Goal: Task Accomplishment & Management: Complete application form

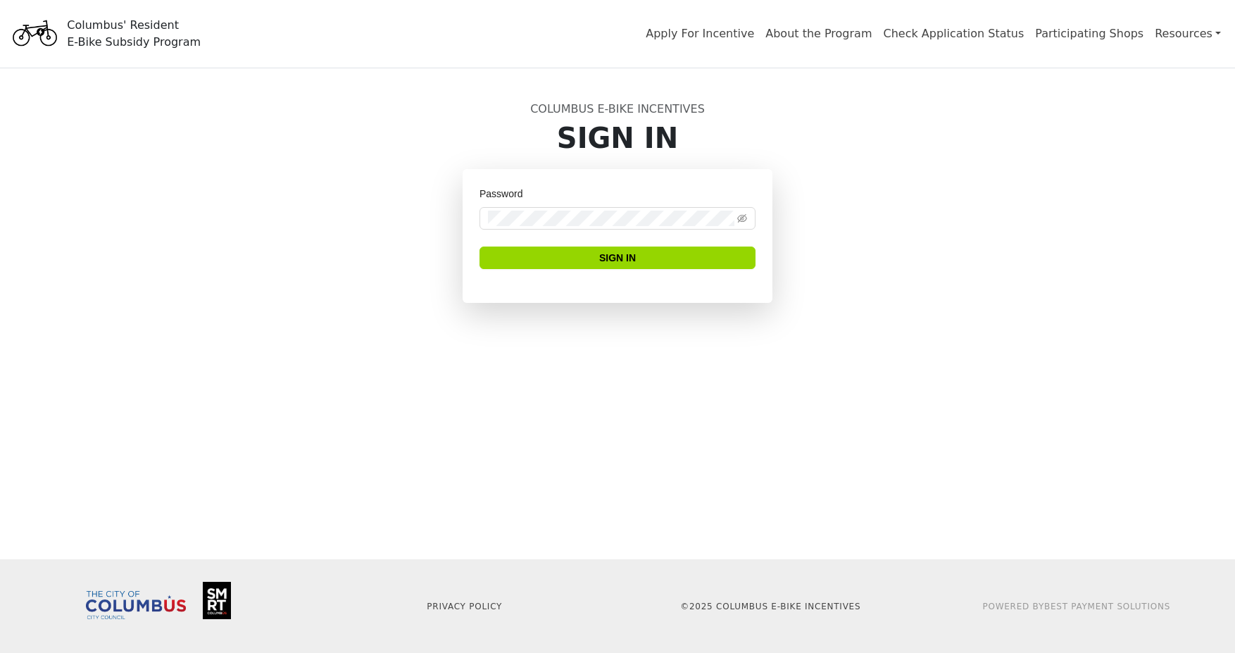
click at [901, 230] on div "Password Sign In" at bounding box center [617, 253] width 929 height 168
click at [1095, 39] on link "Participating Shops" at bounding box center [1089, 36] width 108 height 18
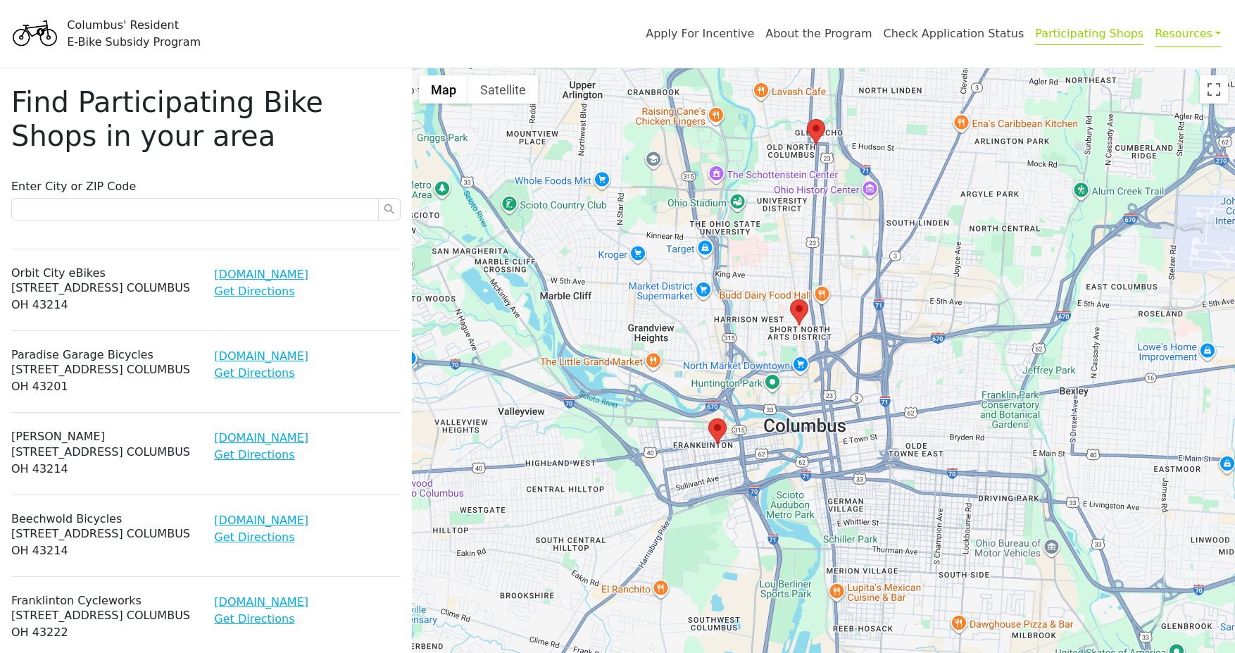
click at [1184, 32] on link "Resources" at bounding box center [1188, 33] width 66 height 27
click at [1179, 34] on link "Resources" at bounding box center [1188, 33] width 66 height 27
click at [719, 37] on link "Apply For Incentive" at bounding box center [700, 36] width 108 height 18
